Goal: Task Accomplishment & Management: Complete application form

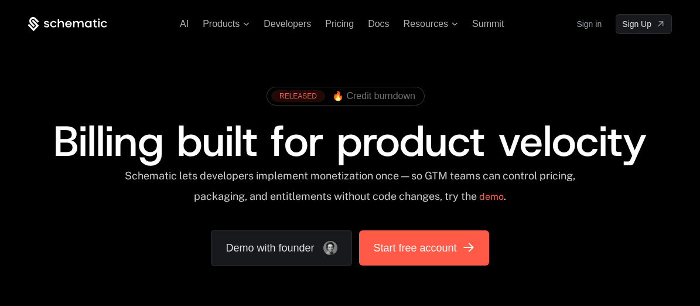
click at [420, 236] on link "Start free account" at bounding box center [423, 247] width 129 height 35
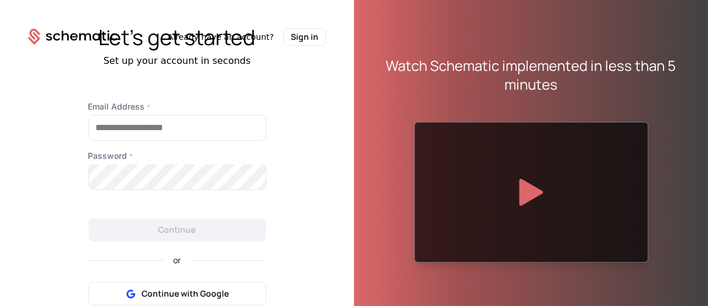
scroll to position [64, 0]
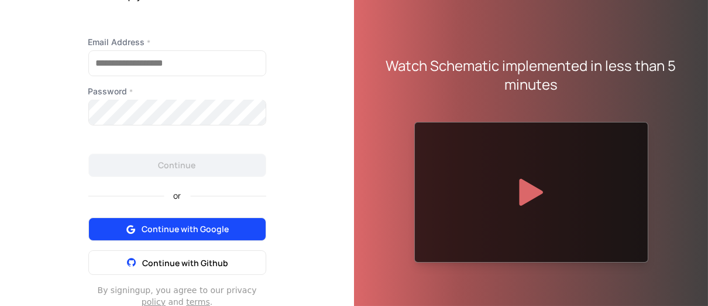
click at [182, 230] on span "Continue with Google" at bounding box center [185, 229] width 87 height 12
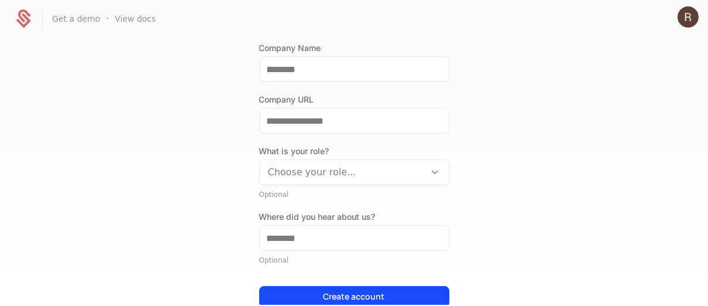
scroll to position [181, 0]
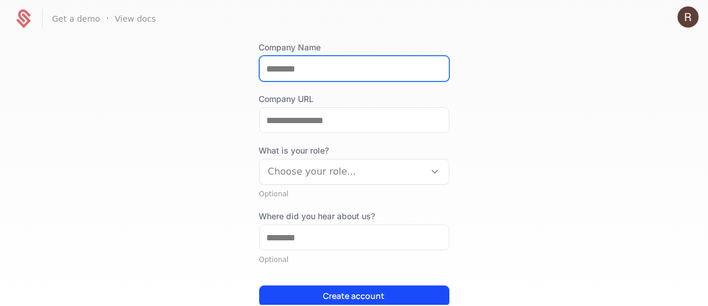
click at [294, 70] on input "Company Name" at bounding box center [354, 68] width 189 height 25
type input "**"
type input "*****"
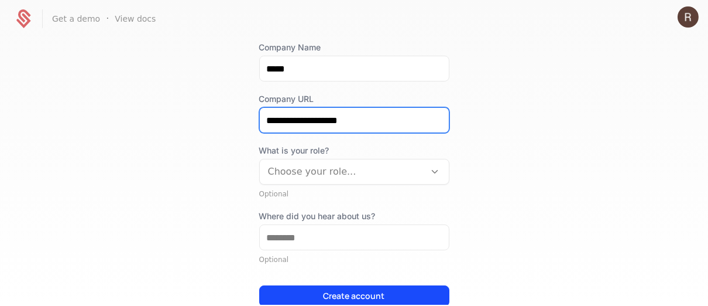
type input "**********"
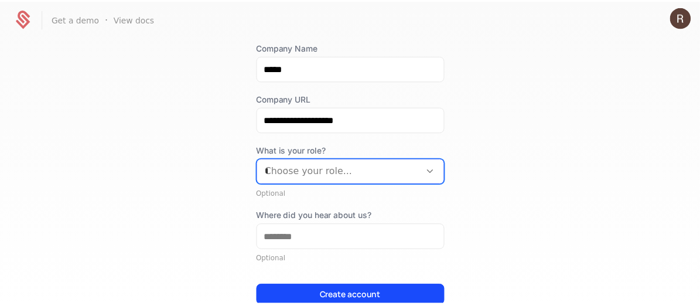
scroll to position [11, 0]
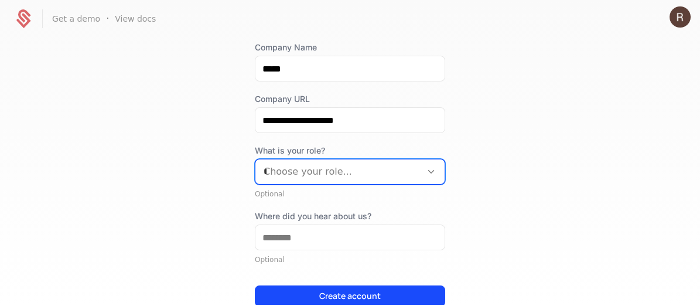
type input "**"
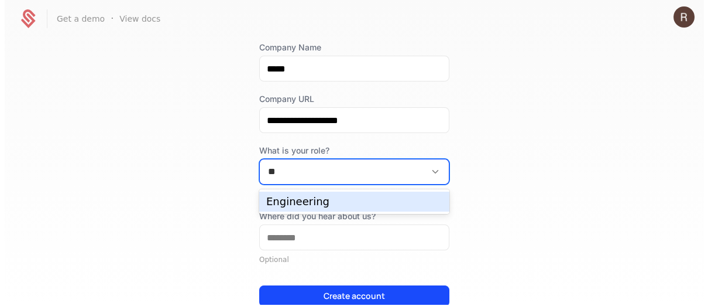
scroll to position [0, 0]
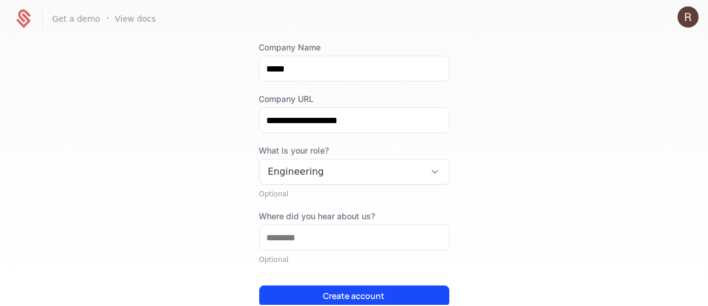
click at [289, 216] on label "Where did you hear about us?" at bounding box center [354, 216] width 190 height 12
click at [289, 225] on input "Where did you hear about us?" at bounding box center [354, 237] width 189 height 25
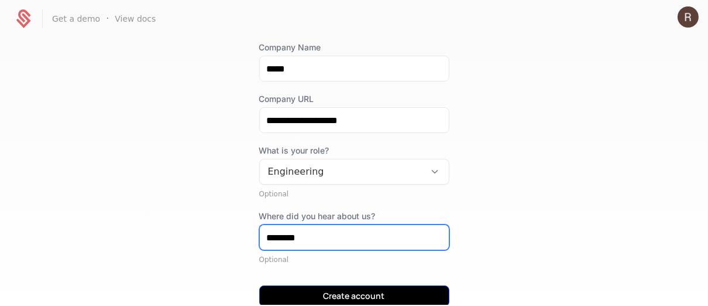
type input "********"
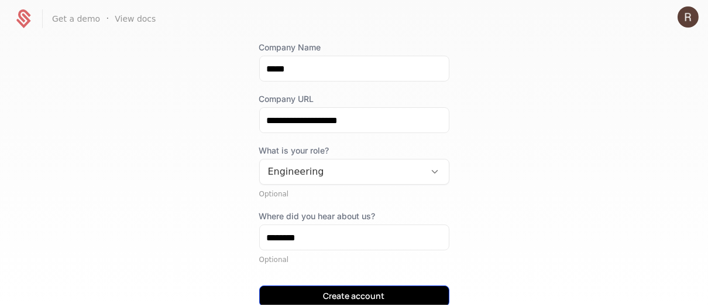
click at [296, 289] on button "Create account" at bounding box center [354, 295] width 190 height 21
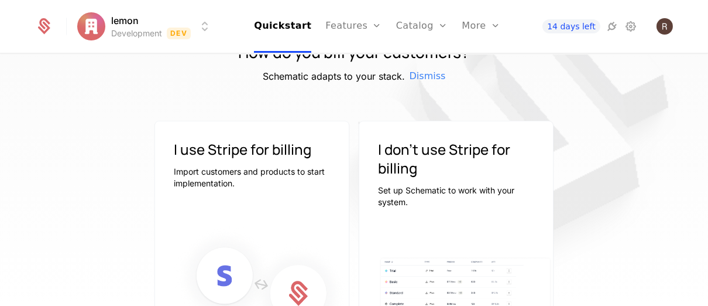
scroll to position [179, 0]
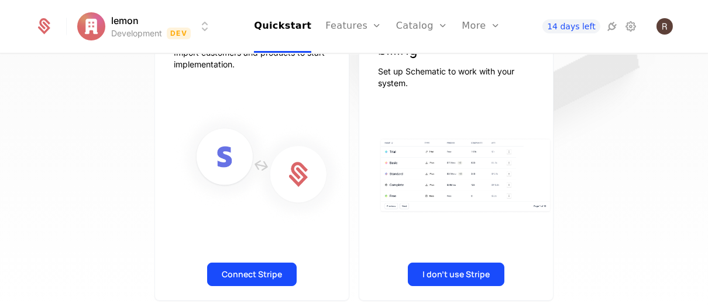
click at [224, 265] on button "Connect Stripe" at bounding box center [252, 273] width 90 height 23
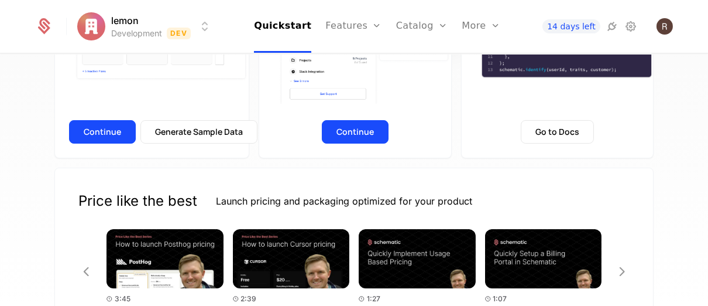
scroll to position [337, 0]
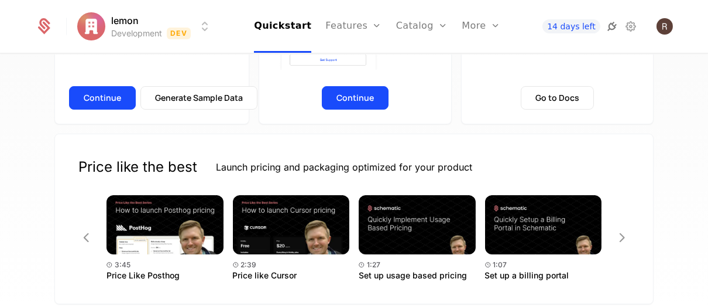
click at [611, 24] on icon at bounding box center [612, 26] width 14 height 14
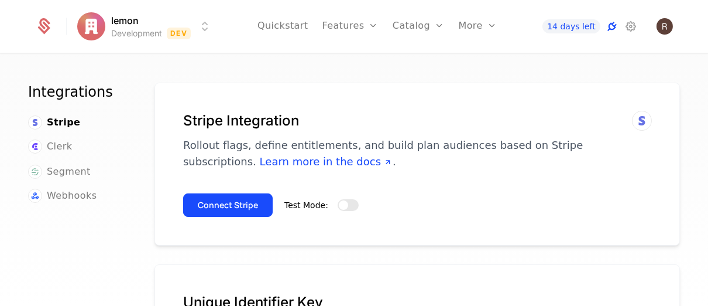
click at [611, 24] on icon at bounding box center [612, 26] width 14 height 14
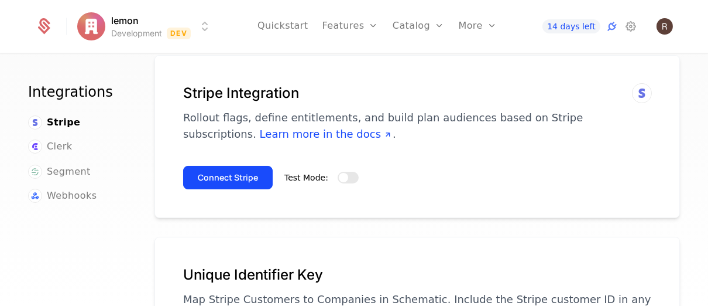
scroll to position [29, 0]
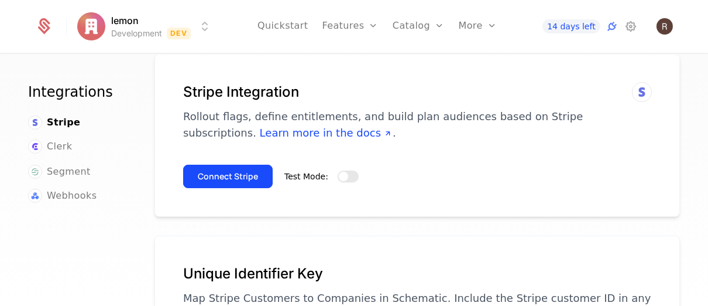
click at [339, 177] on span "button" at bounding box center [343, 176] width 9 height 9
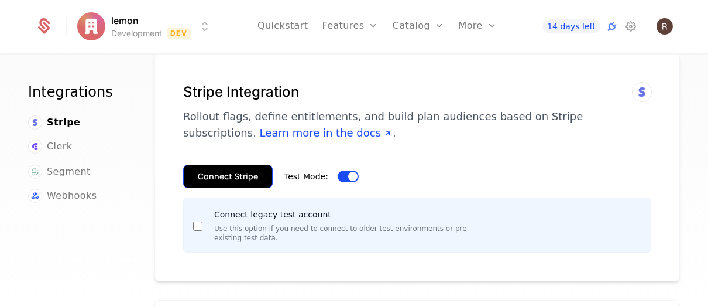
click at [212, 176] on button "Connect Stripe" at bounding box center [228, 175] width 90 height 23
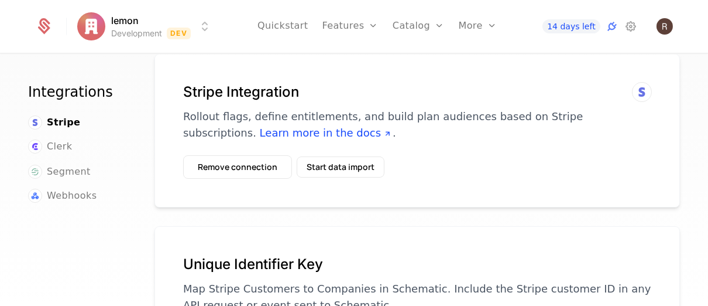
scroll to position [0, 0]
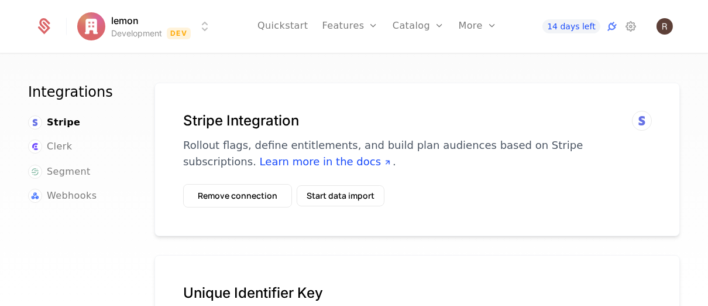
click at [183, 22] on html "lemon Development Dev Quickstart Features Features Flags Catalog Plans Add Ons …" at bounding box center [354, 153] width 708 height 306
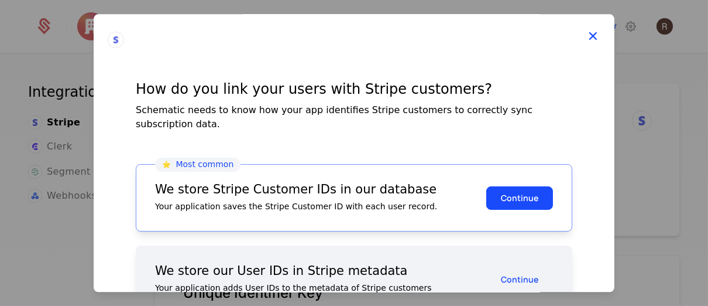
click at [588, 34] on icon at bounding box center [592, 35] width 15 height 15
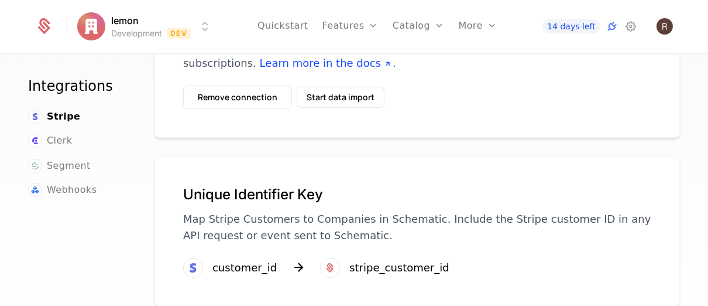
scroll to position [118, 0]
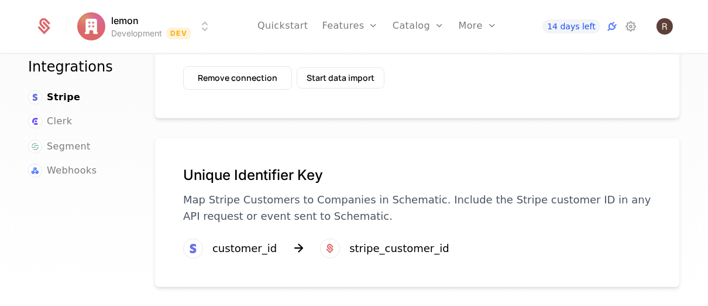
click at [326, 250] on icon at bounding box center [330, 248] width 14 height 14
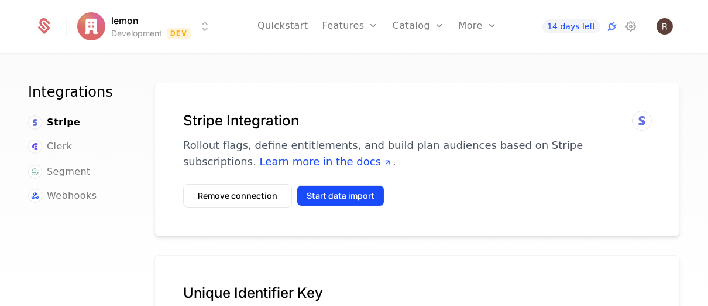
click at [321, 197] on button "Start data import" at bounding box center [341, 195] width 88 height 21
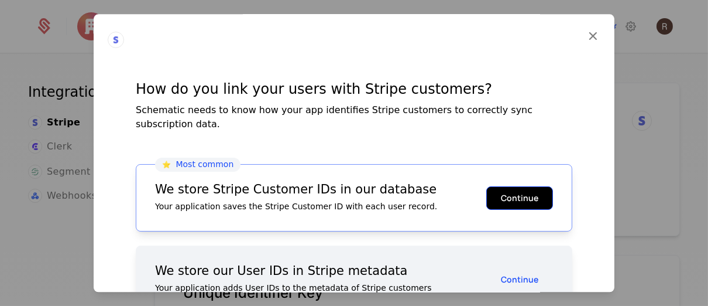
scroll to position [47, 0]
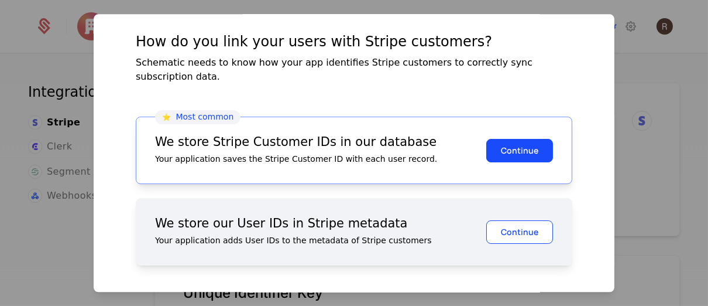
click at [512, 220] on button "Continue" at bounding box center [519, 231] width 67 height 23
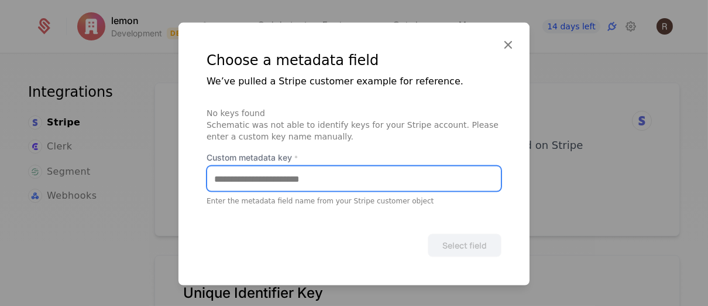
click at [368, 181] on input "Custom metadata key *" at bounding box center [354, 178] width 294 height 25
type input "*********"
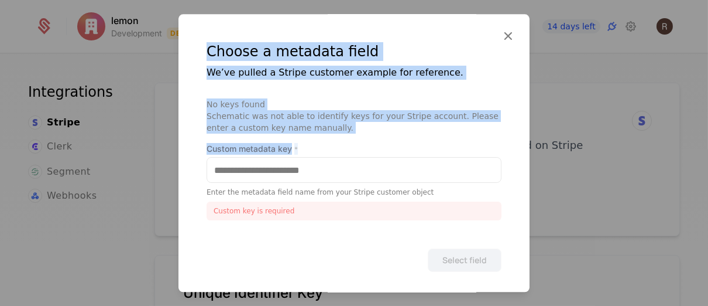
drag, startPoint x: 208, startPoint y: 54, endPoint x: 348, endPoint y: 159, distance: 174.8
click at [348, 159] on div "Choose a metadata field We’ve pulled a Stripe customer example for reference. N…" at bounding box center [354, 156] width 295 height 229
copy div "Choose a metadata field We’ve pulled a Stripe customer example for reference. N…"
